Goal: Find contact information: Find contact information

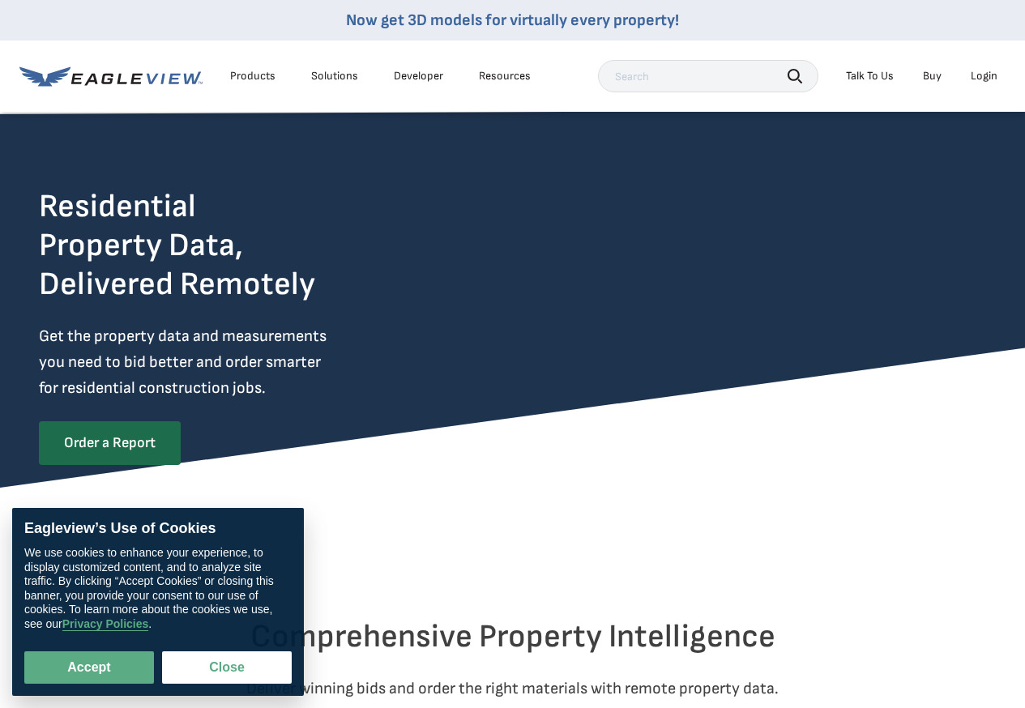
click at [249, 78] on div "Products" at bounding box center [252, 76] width 45 height 15
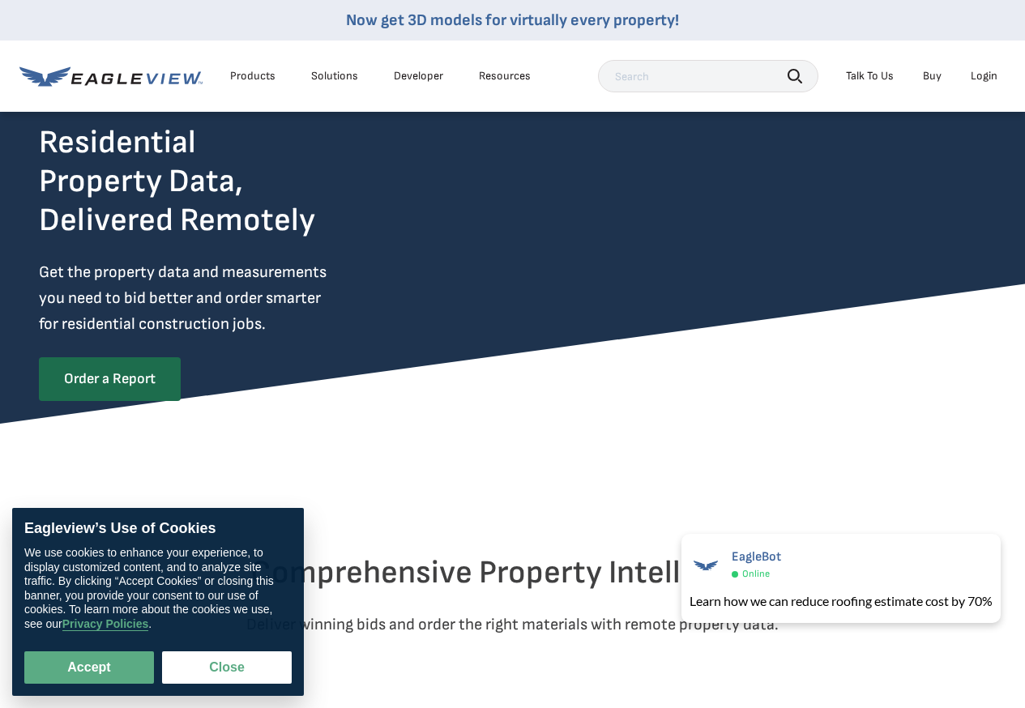
scroll to position [324, 0]
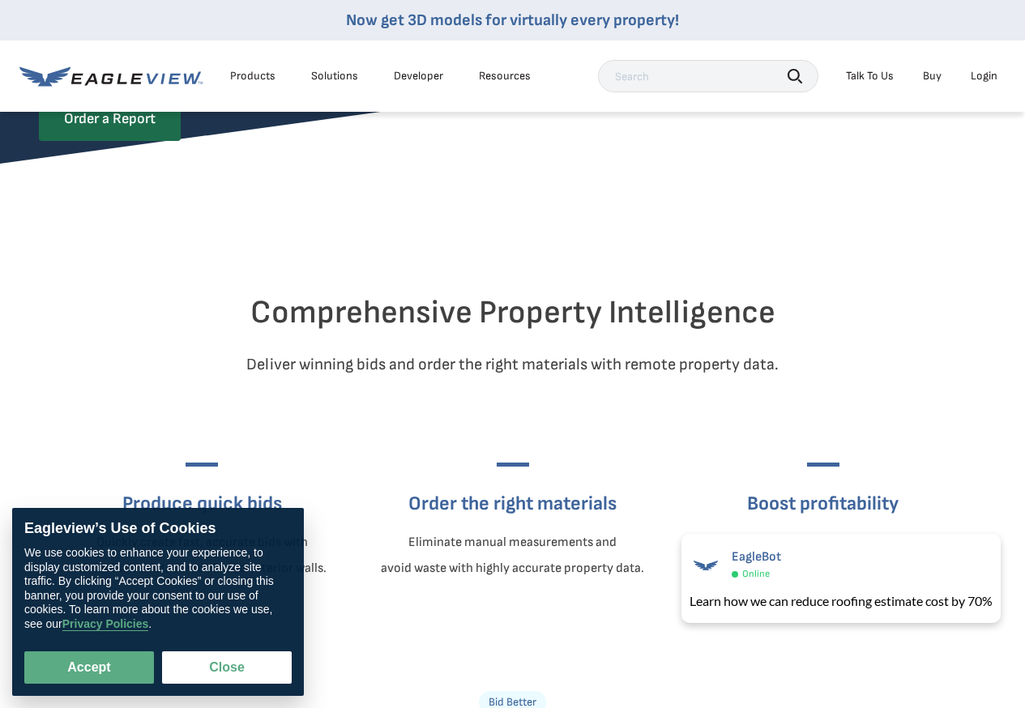
click at [132, 86] on icon at bounding box center [110, 76] width 183 height 20
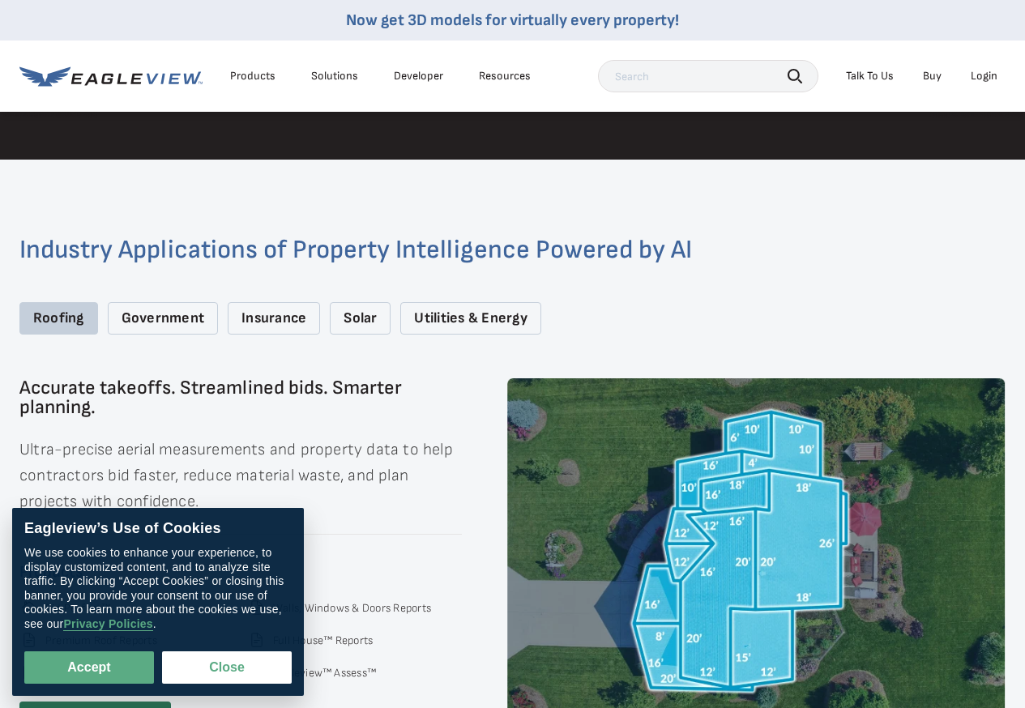
scroll to position [2188, 0]
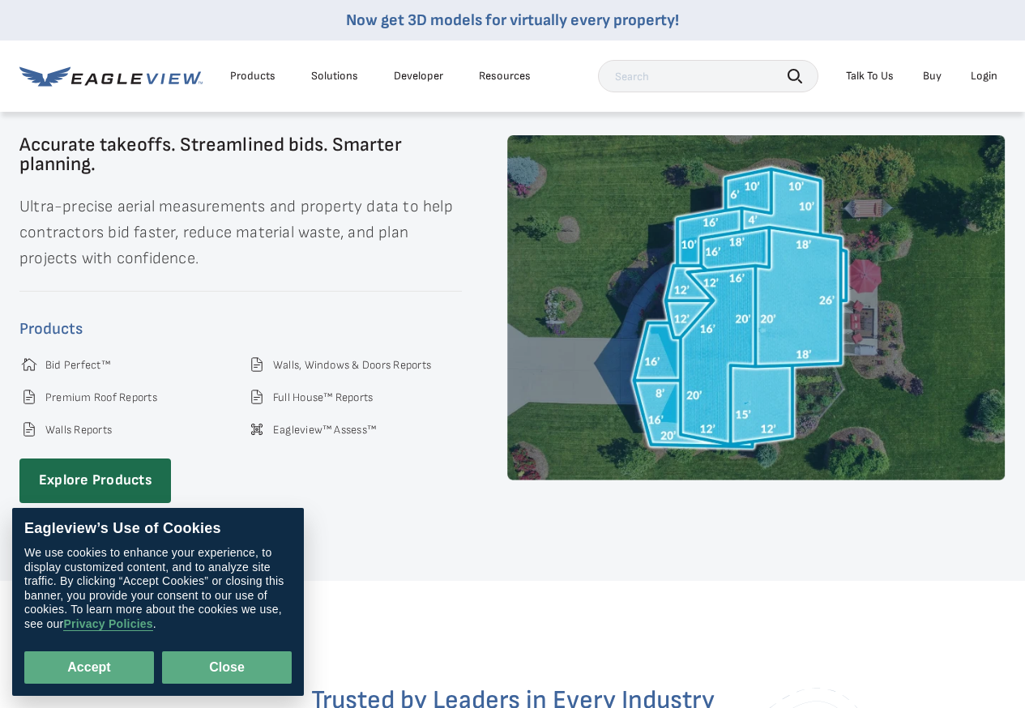
click at [242, 661] on button "Close" at bounding box center [227, 668] width 130 height 32
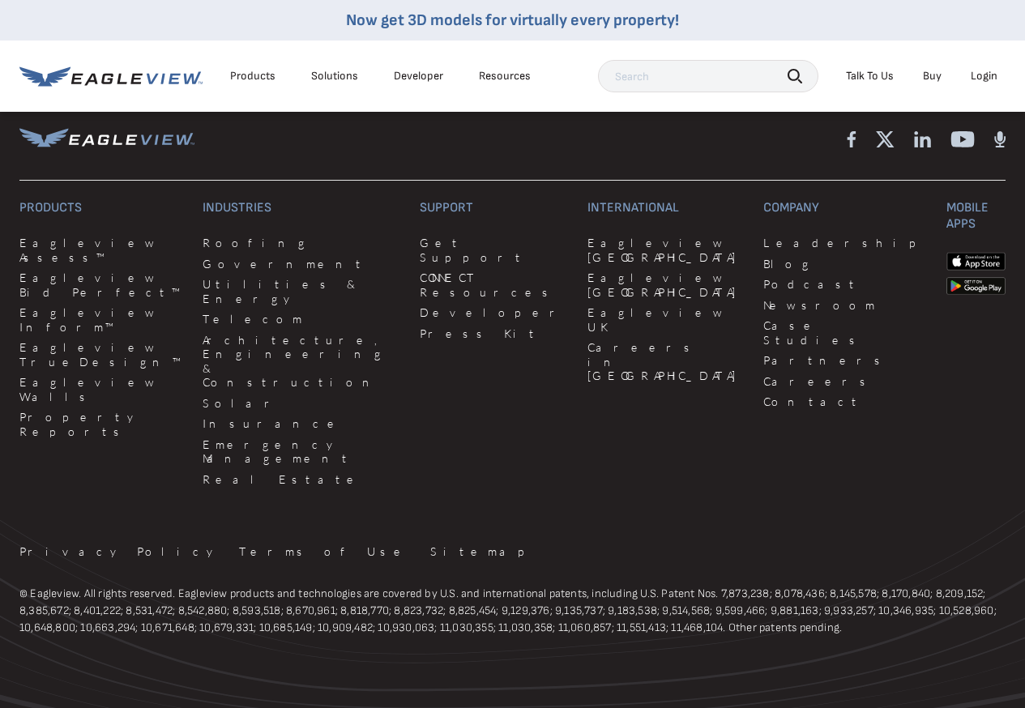
scroll to position [4187, 0]
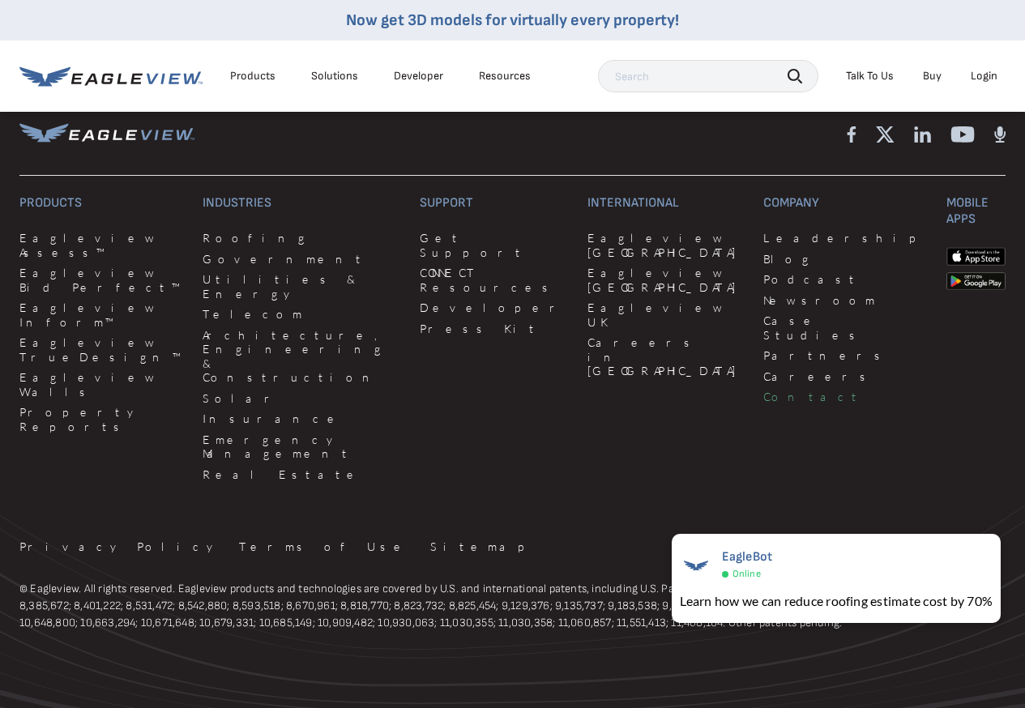
click at [763, 390] on link "Contact" at bounding box center [845, 397] width 164 height 15
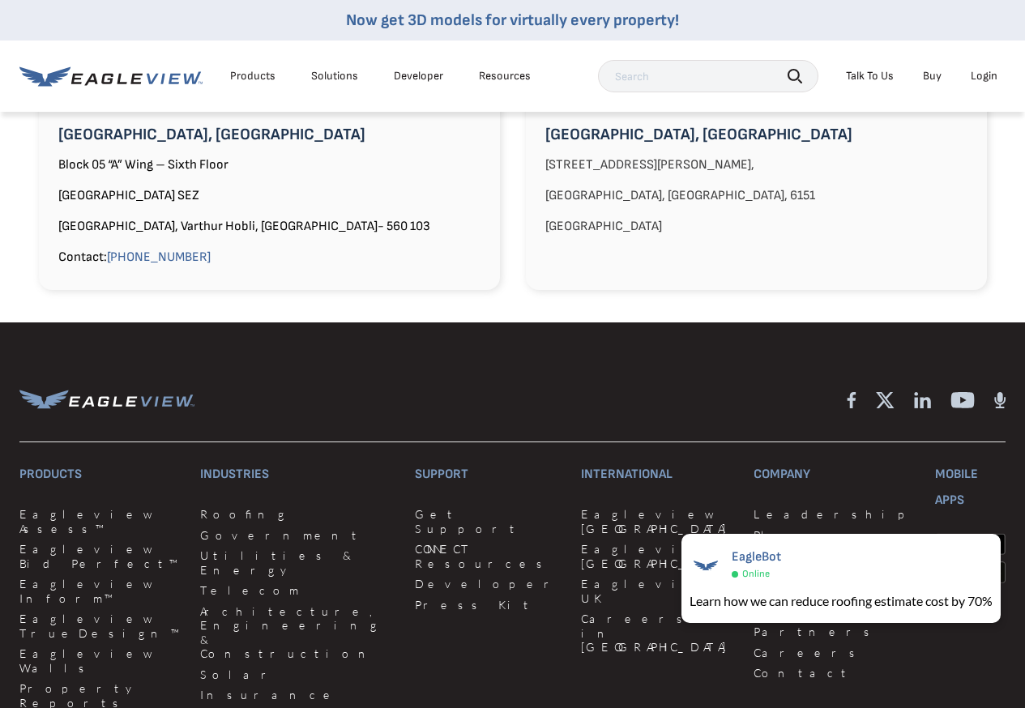
scroll to position [1783, 0]
